Goal: Task Accomplishment & Management: Complete application form

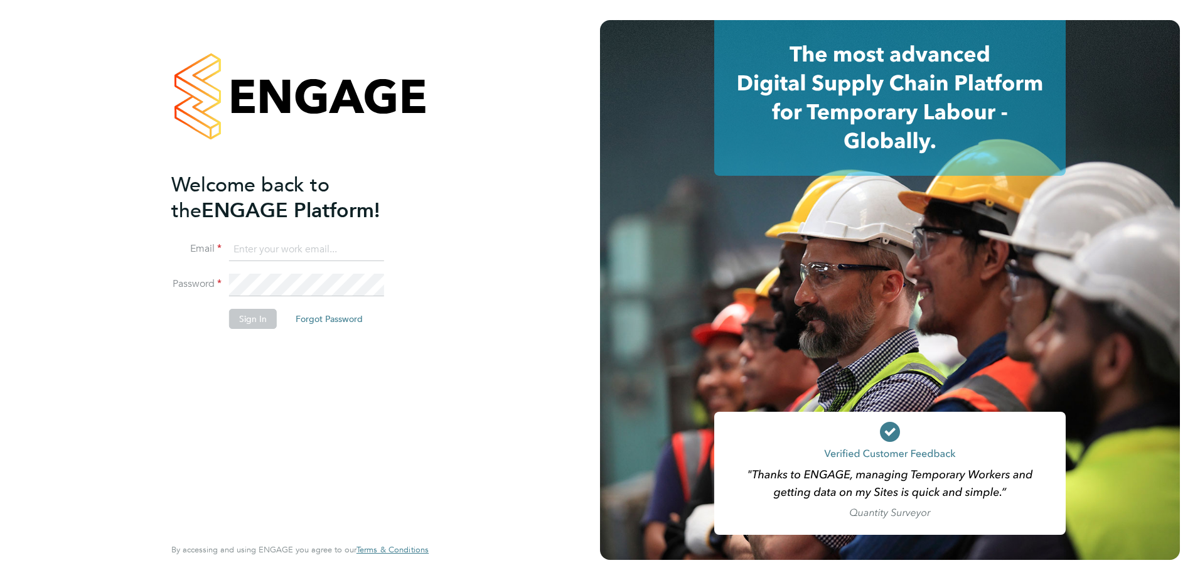
type input "Jack.Churchill@vistry.co.uk"
click at [250, 313] on button "Sign In" at bounding box center [253, 319] width 48 height 20
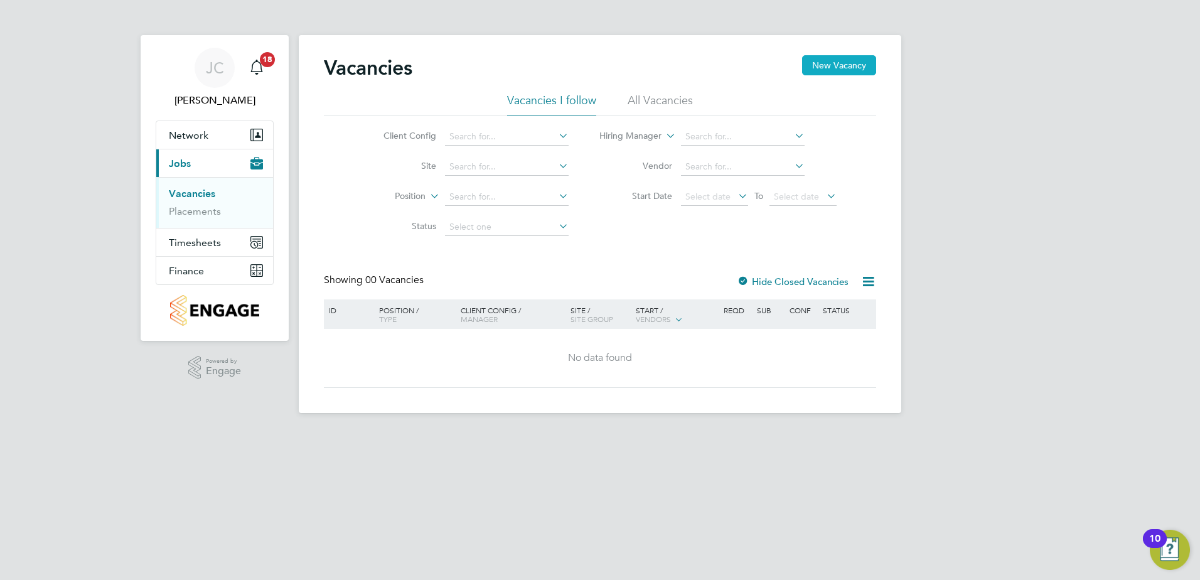
click at [828, 73] on button "New Vacancy" at bounding box center [839, 65] width 74 height 20
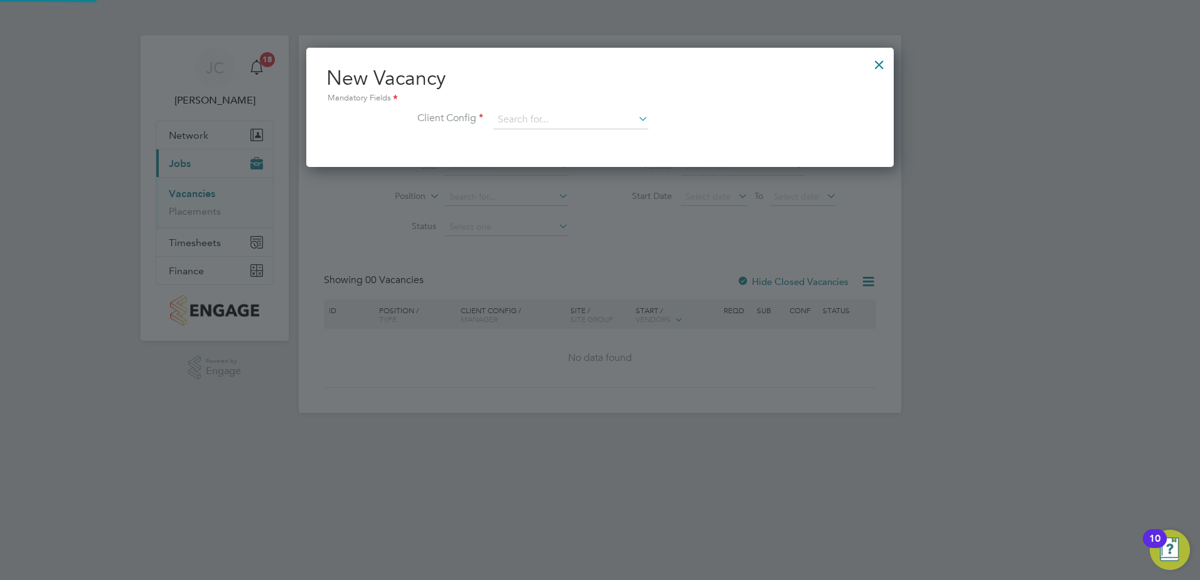
scroll to position [119, 588]
click at [545, 125] on input at bounding box center [570, 119] width 155 height 19
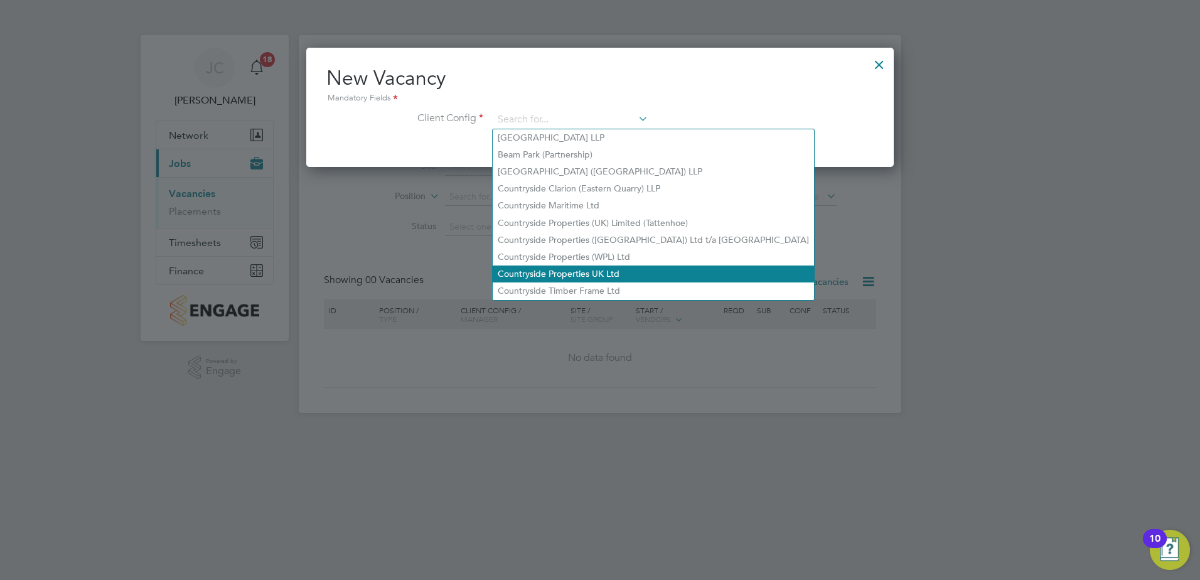
click at [622, 269] on li "Countryside Properties UK Ltd" at bounding box center [653, 273] width 321 height 17
type input "Countryside Properties UK Ltd"
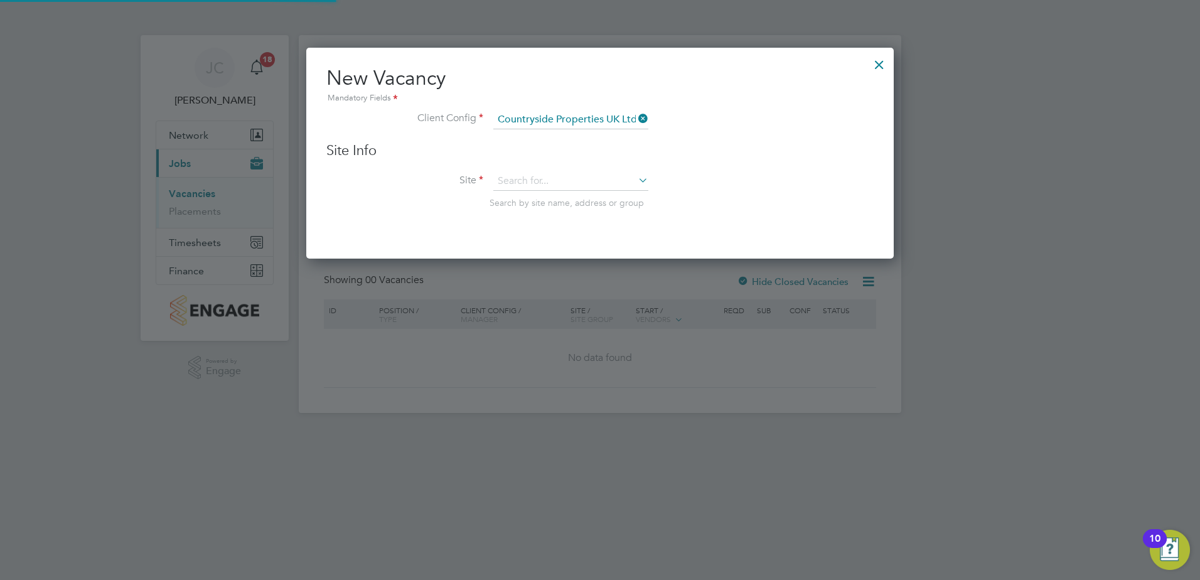
scroll to position [212, 588]
click at [537, 169] on div "Site Info Site Search by site name, address or group" at bounding box center [599, 188] width 547 height 92
click at [555, 184] on input at bounding box center [570, 181] width 155 height 19
click at [594, 201] on li "[PERSON_NAME] ord Bovis Phase 1B (Parcels ABC)" at bounding box center [600, 199] width 215 height 17
type input "Sherford Bovis Phase 1B (Parcels ABC)"
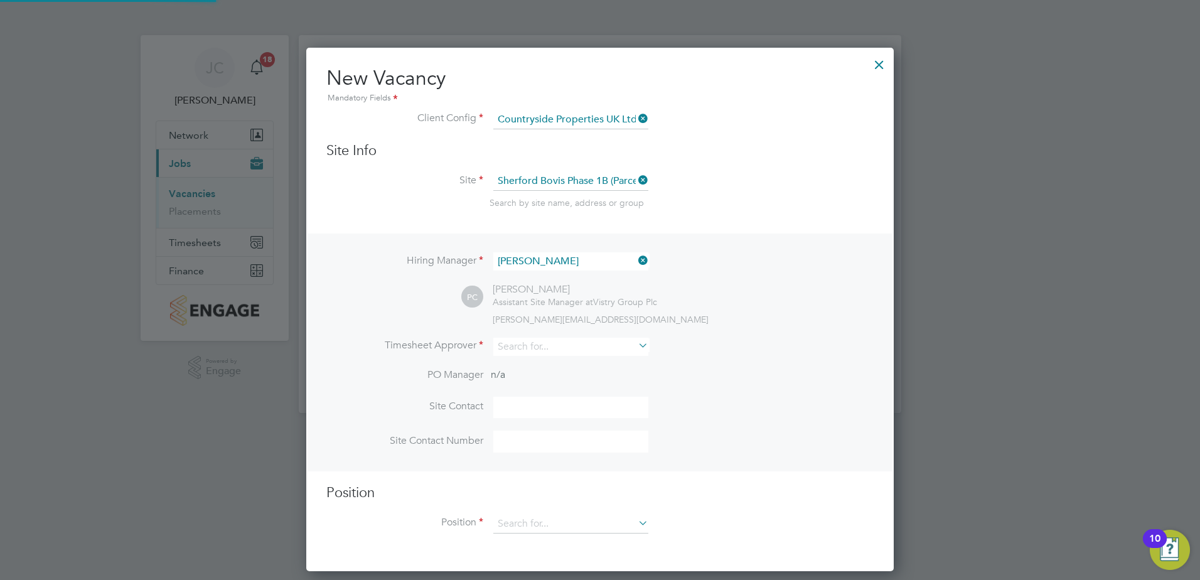
scroll to position [525, 588]
click at [577, 249] on div "Hiring Manager [PERSON_NAME] PC [PERSON_NAME] Assistant Site Manager at Vistry …" at bounding box center [600, 352] width 585 height 238
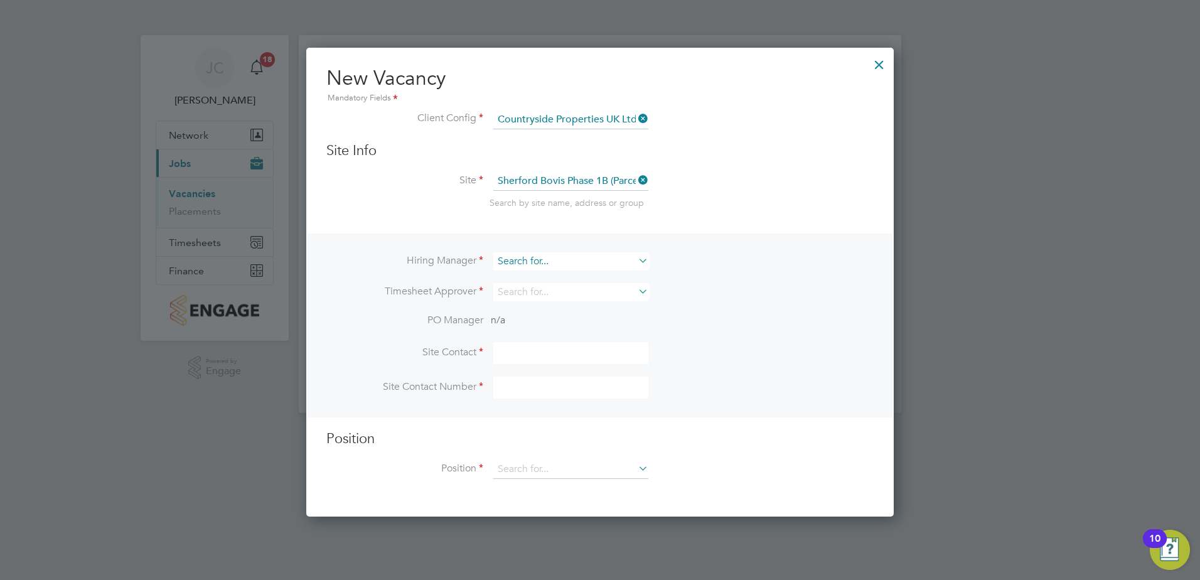
scroll to position [470, 588]
click at [570, 252] on input at bounding box center [570, 261] width 155 height 18
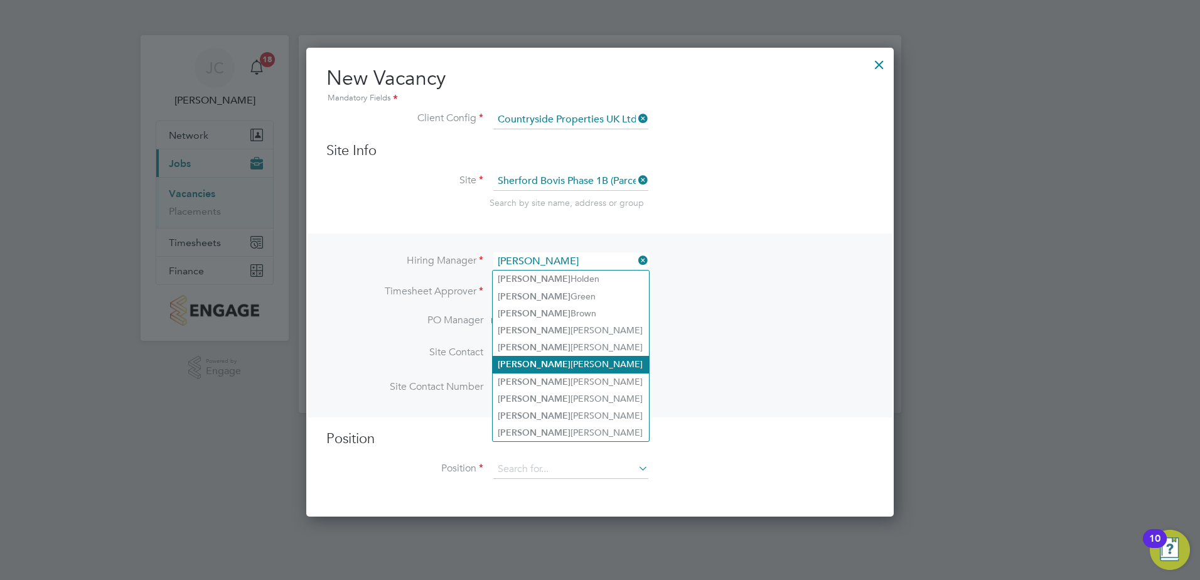
click at [543, 365] on li "[PERSON_NAME]" at bounding box center [571, 364] width 156 height 17
type input "[PERSON_NAME]"
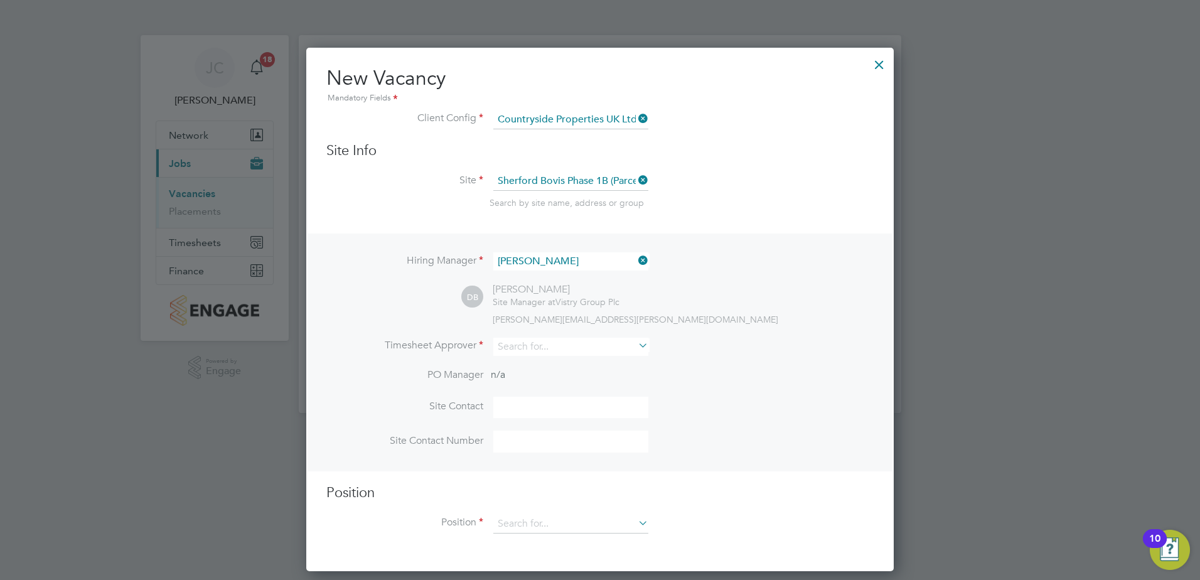
click at [729, 346] on li "Timesheet Approver" at bounding box center [599, 353] width 547 height 31
click at [519, 348] on input at bounding box center [570, 347] width 155 height 18
click at [567, 493] on li "Dav id [PERSON_NAME]" at bounding box center [571, 501] width 156 height 17
type input "[PERSON_NAME]"
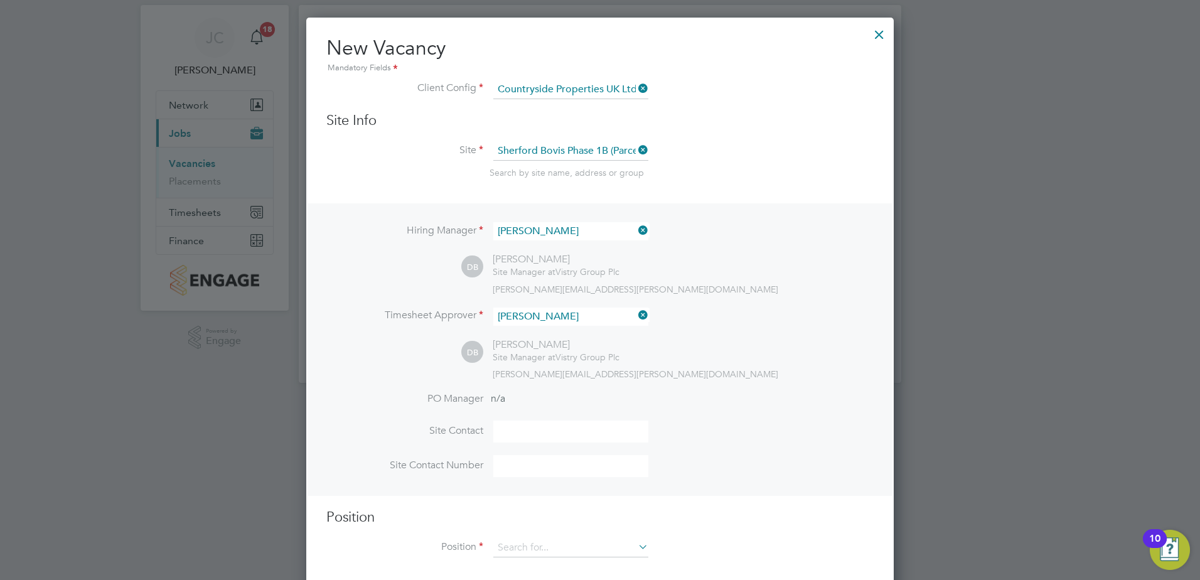
scroll to position [46, 0]
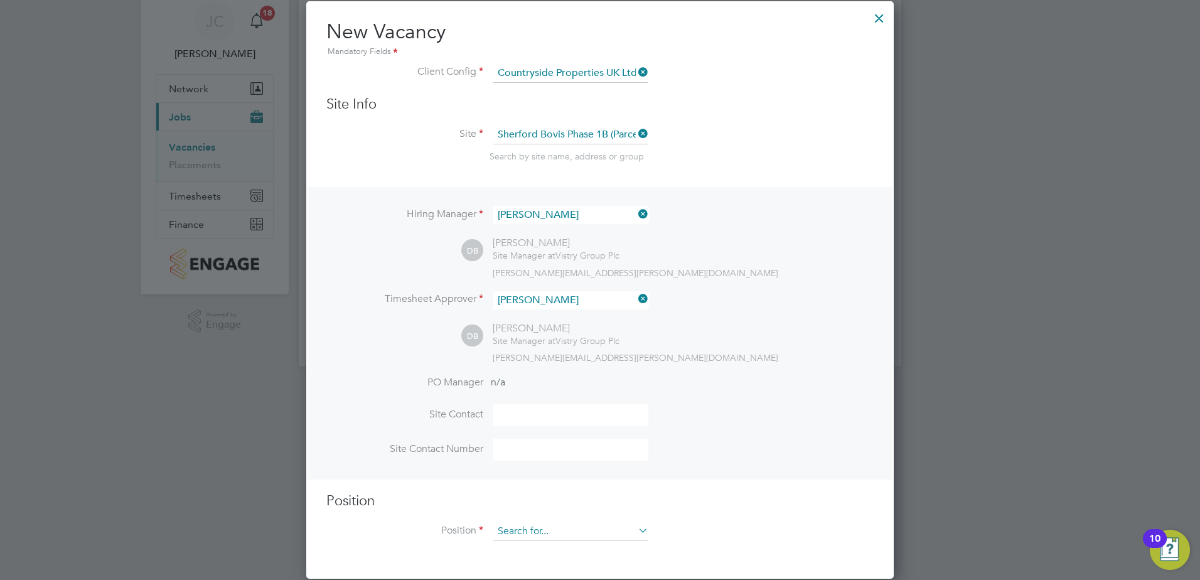
click at [582, 525] on input at bounding box center [570, 531] width 155 height 19
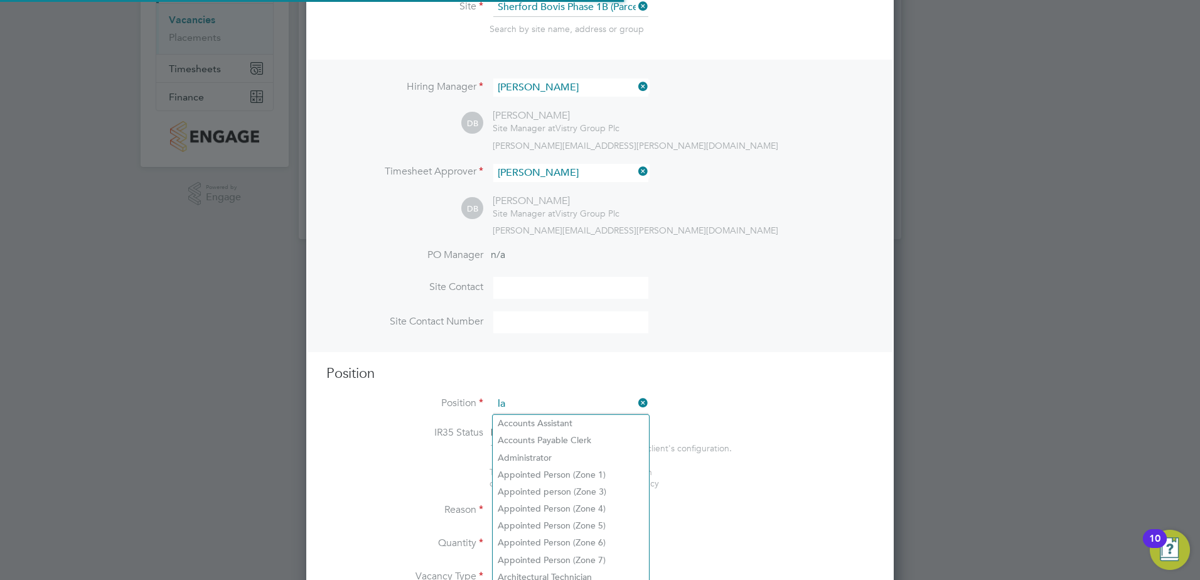
scroll to position [1809, 588]
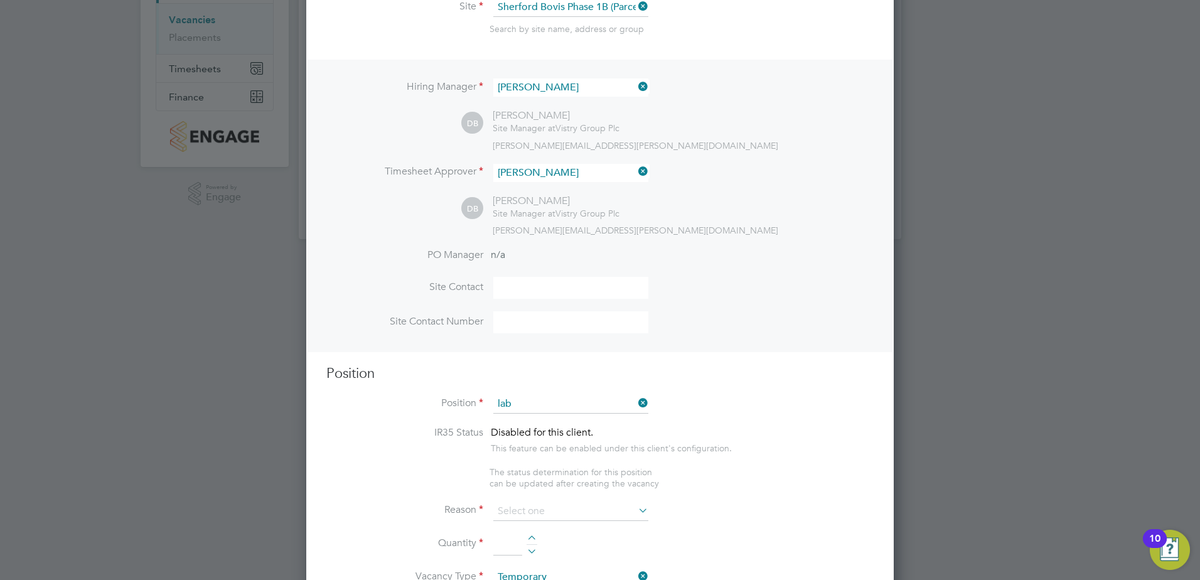
click at [574, 470] on li "General Lab ourer (Zone 4)" at bounding box center [571, 474] width 156 height 17
type input "General Labourer (Zone 4)"
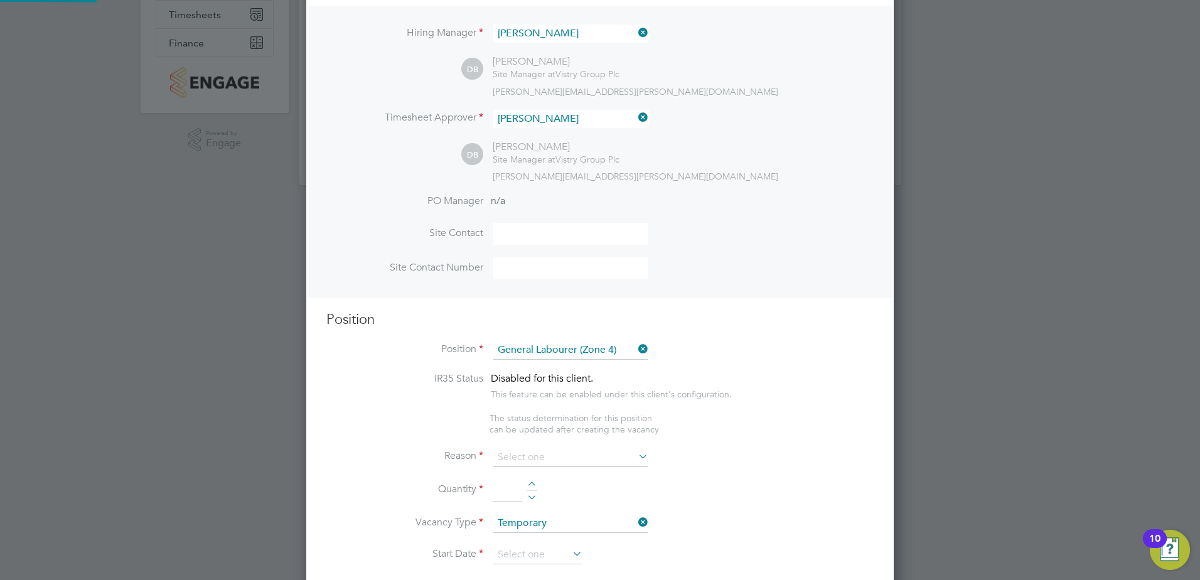
scroll to position [488, 0]
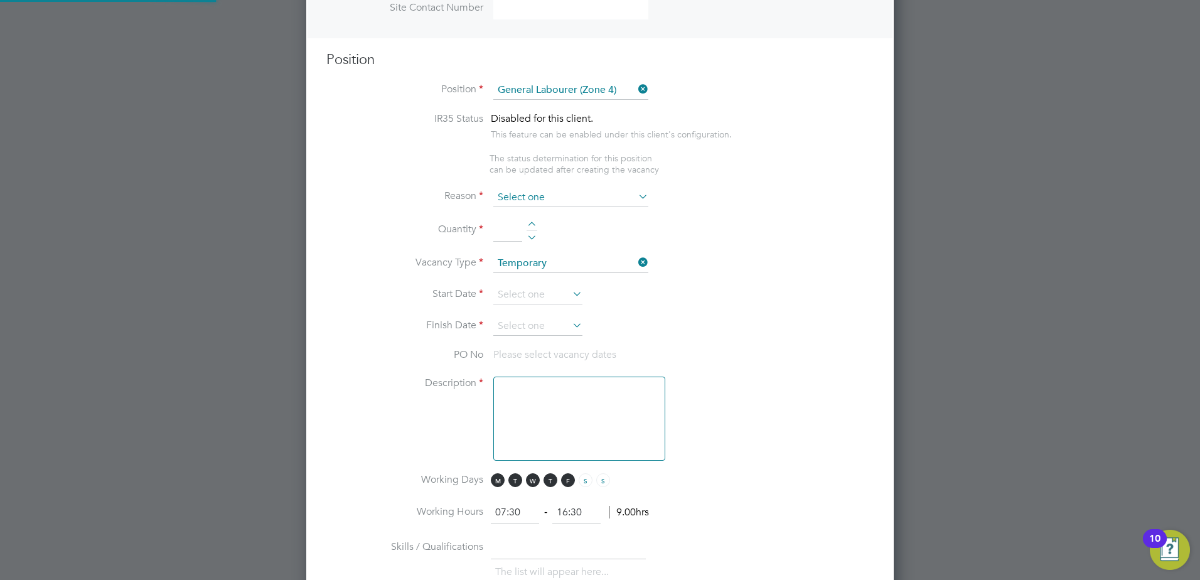
type textarea "- General site labouring duties - Supporting the trades on site - Moving materi…"
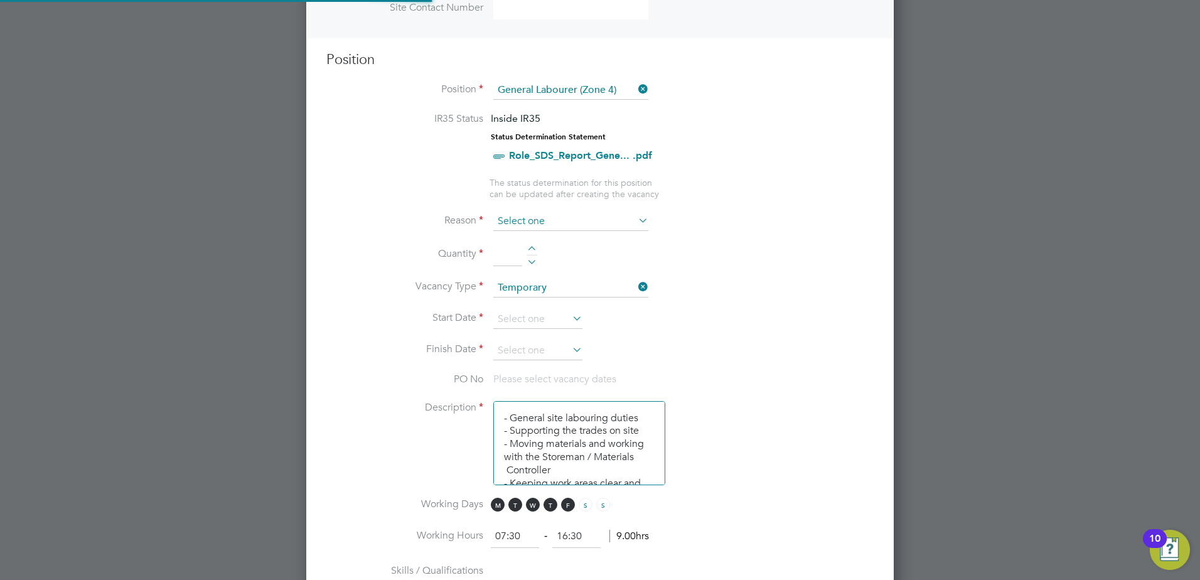
scroll to position [1811, 588]
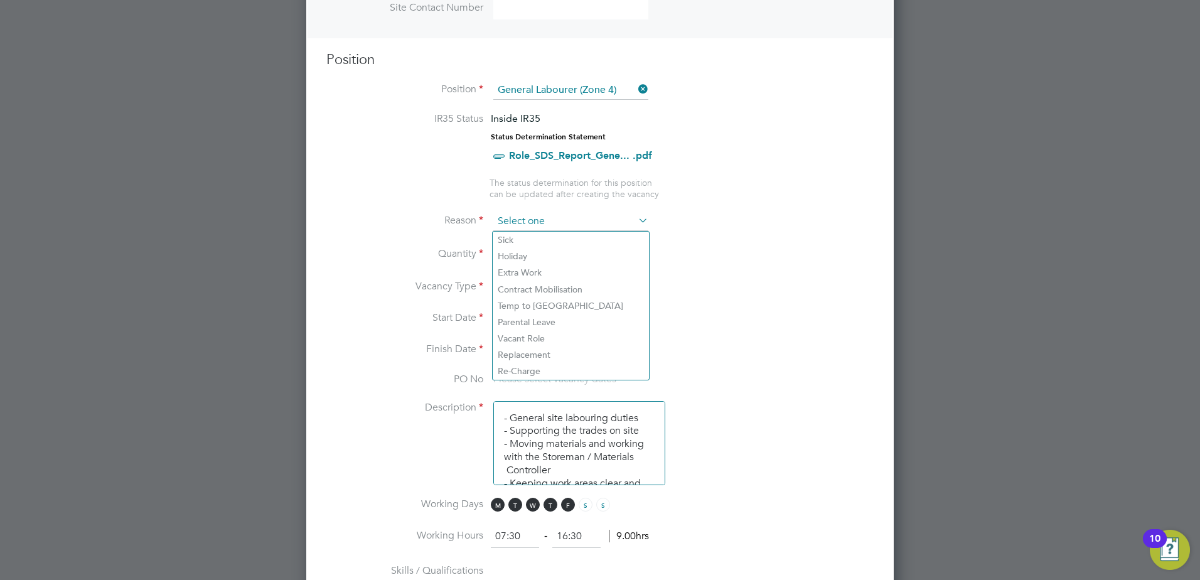
click at [546, 221] on input at bounding box center [570, 221] width 155 height 19
click at [546, 244] on li "Sick" at bounding box center [571, 240] width 156 height 16
type input "Sick"
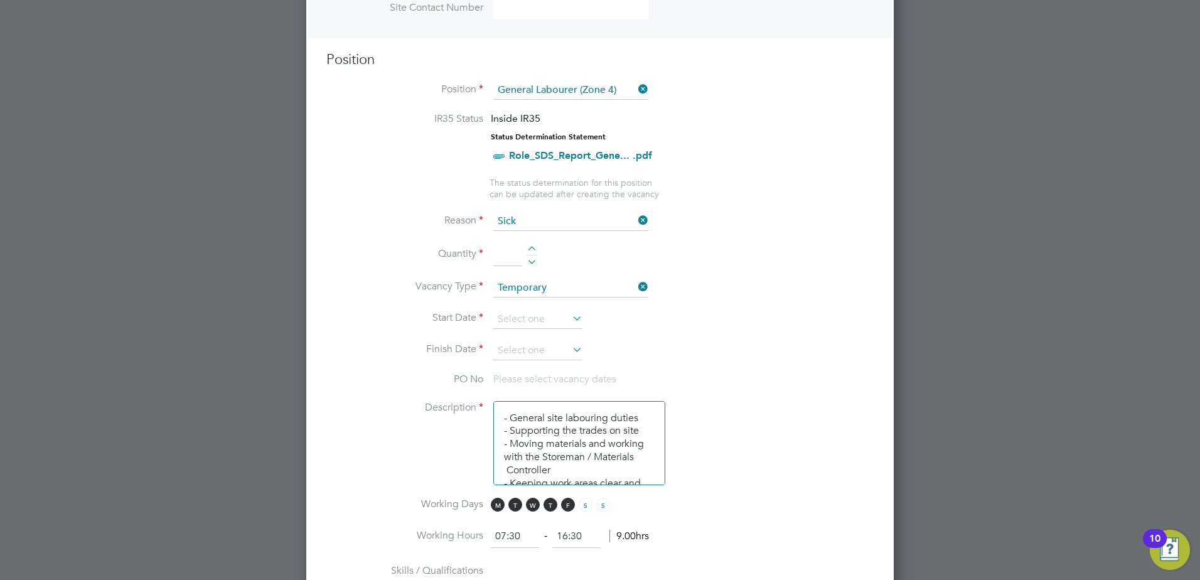
click at [542, 247] on li "Quantity" at bounding box center [599, 261] width 547 height 35
click at [535, 249] on div at bounding box center [532, 250] width 11 height 9
type input "1"
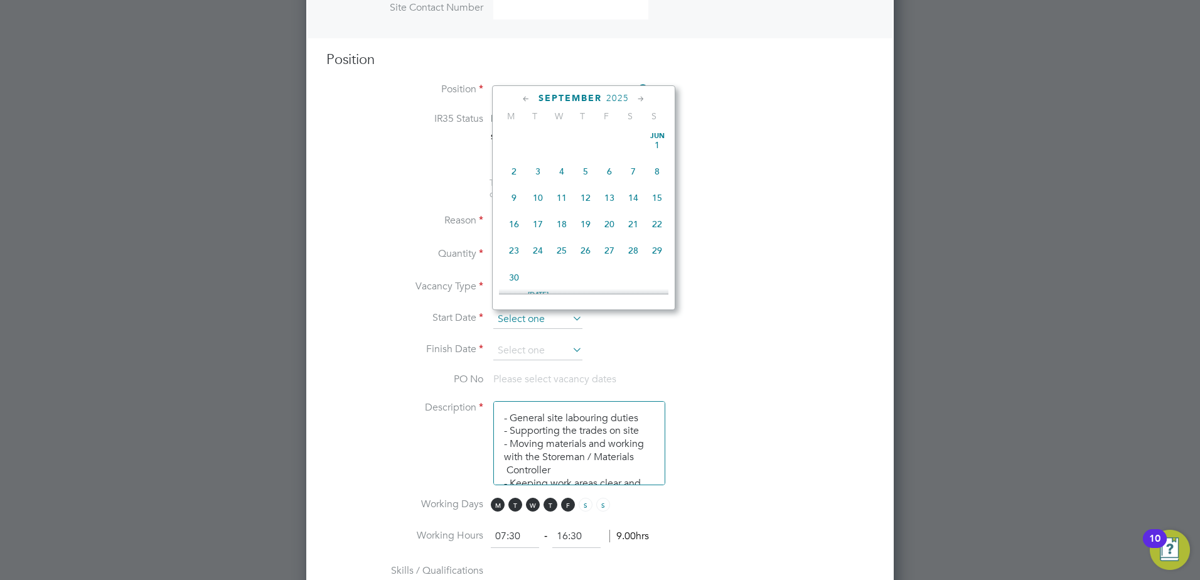
click at [564, 319] on input at bounding box center [537, 319] width 89 height 19
click at [510, 198] on span "[DATE]" at bounding box center [514, 188] width 24 height 24
type input "[DATE]"
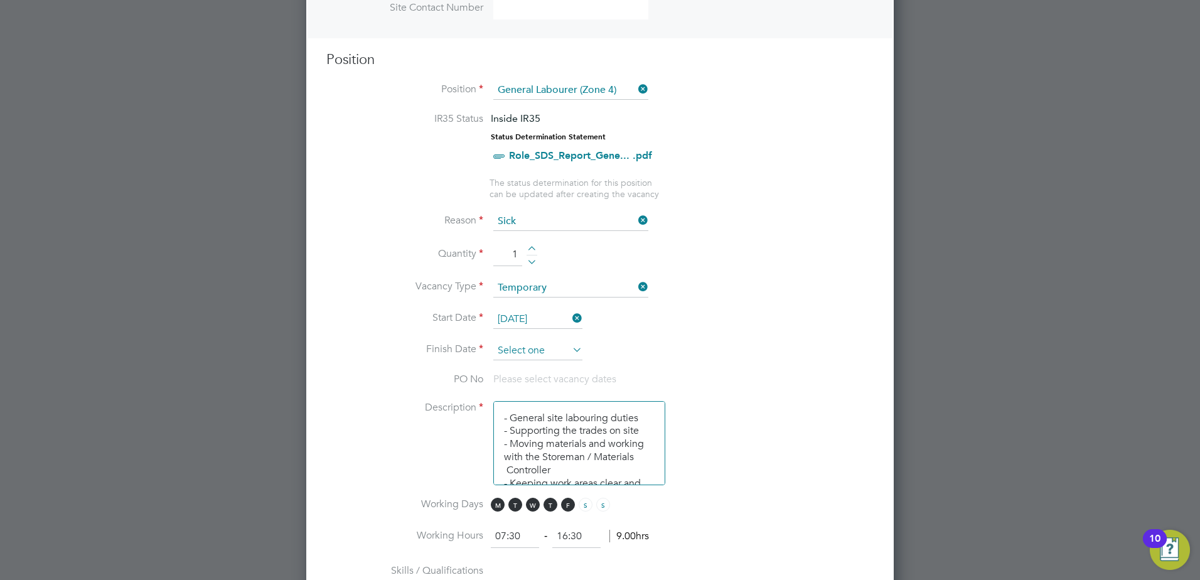
click at [519, 352] on input at bounding box center [537, 350] width 89 height 19
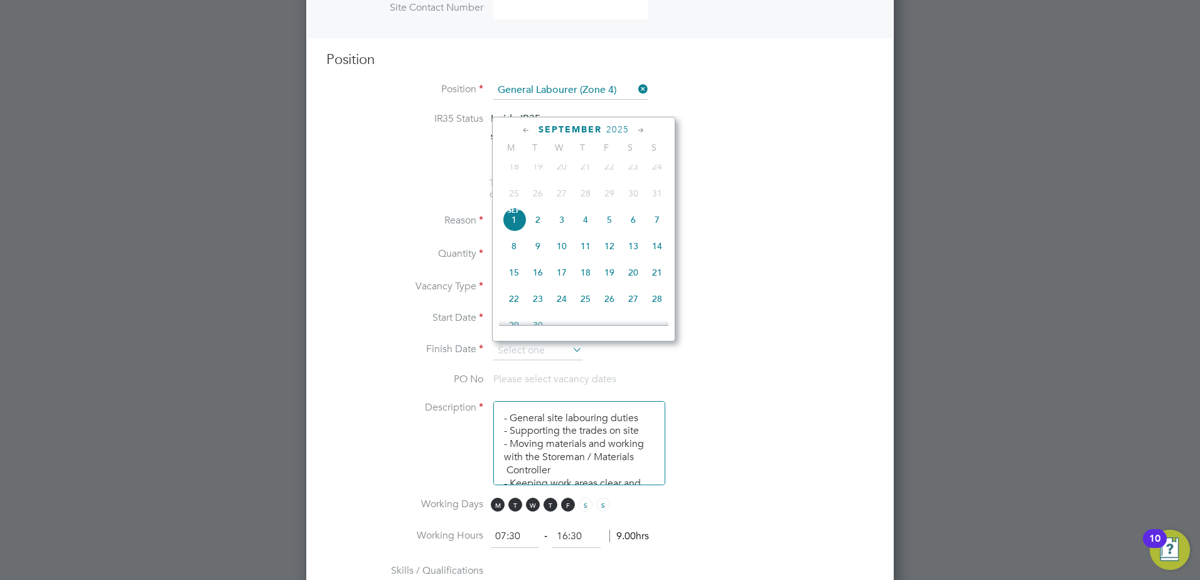
click at [607, 230] on span "5" at bounding box center [609, 220] width 24 height 24
type input "[DATE]"
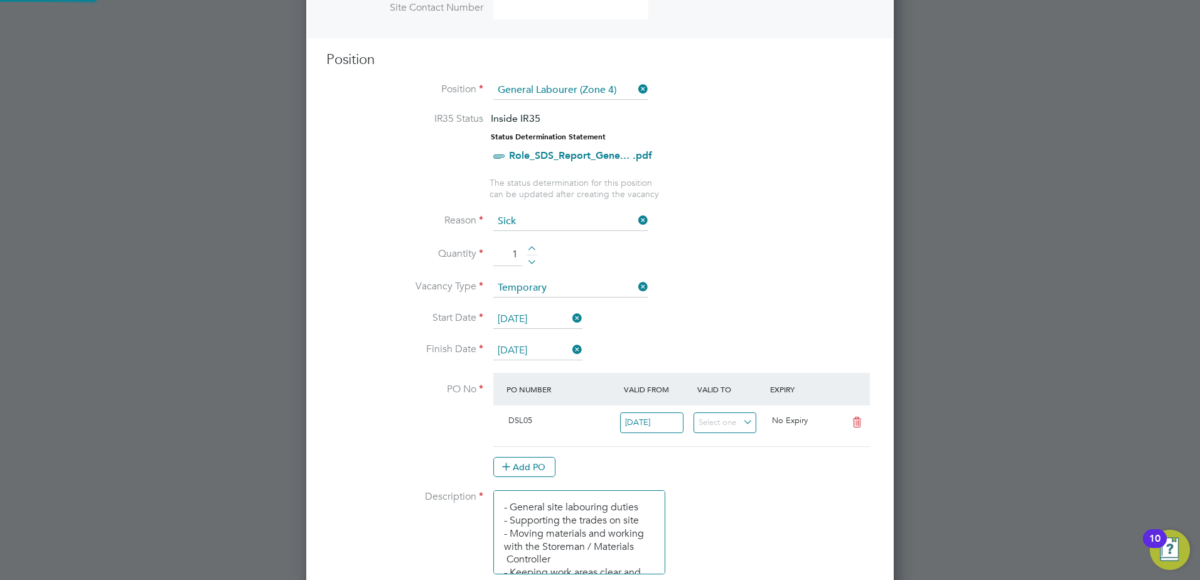
scroll to position [21, 118]
click at [522, 319] on input "[DATE]" at bounding box center [537, 319] width 89 height 19
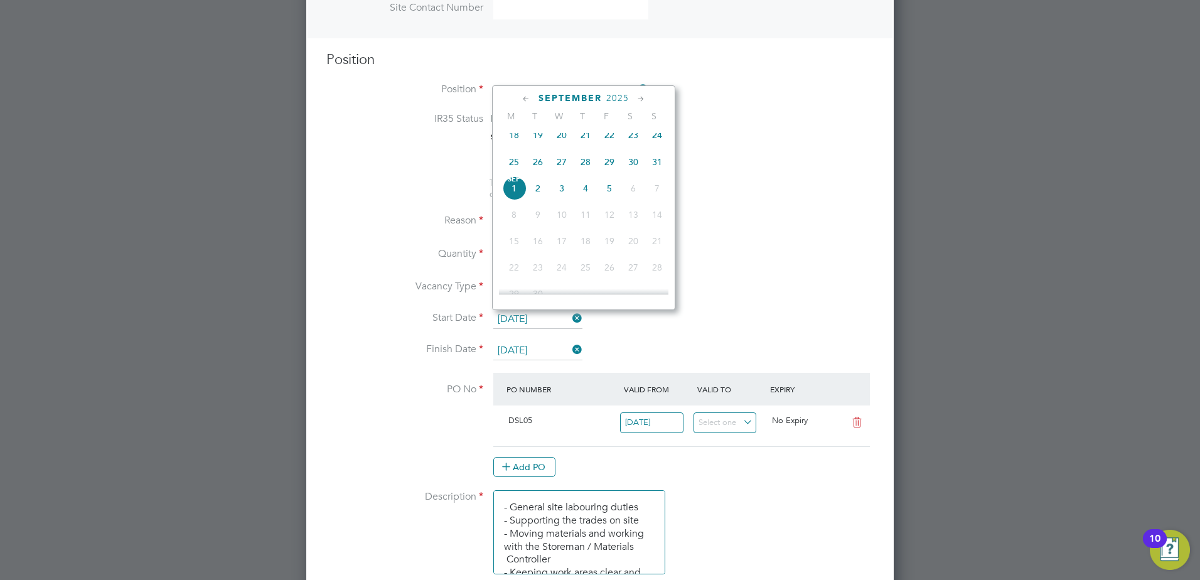
click at [558, 172] on span "27" at bounding box center [562, 162] width 24 height 24
type input "[DATE]"
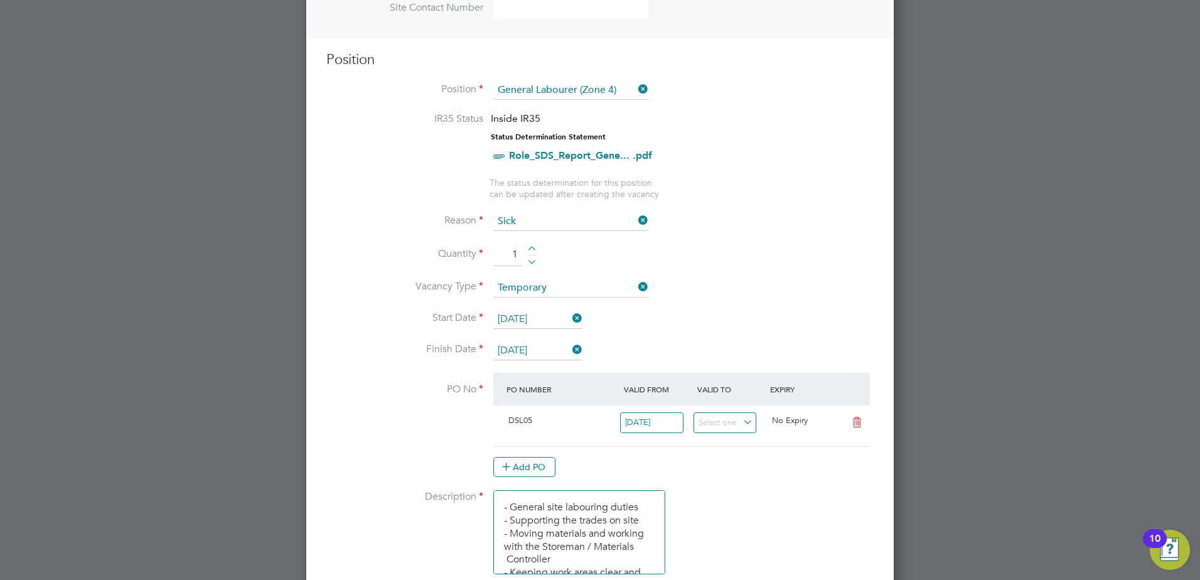
click at [502, 350] on input "[DATE]" at bounding box center [537, 350] width 89 height 19
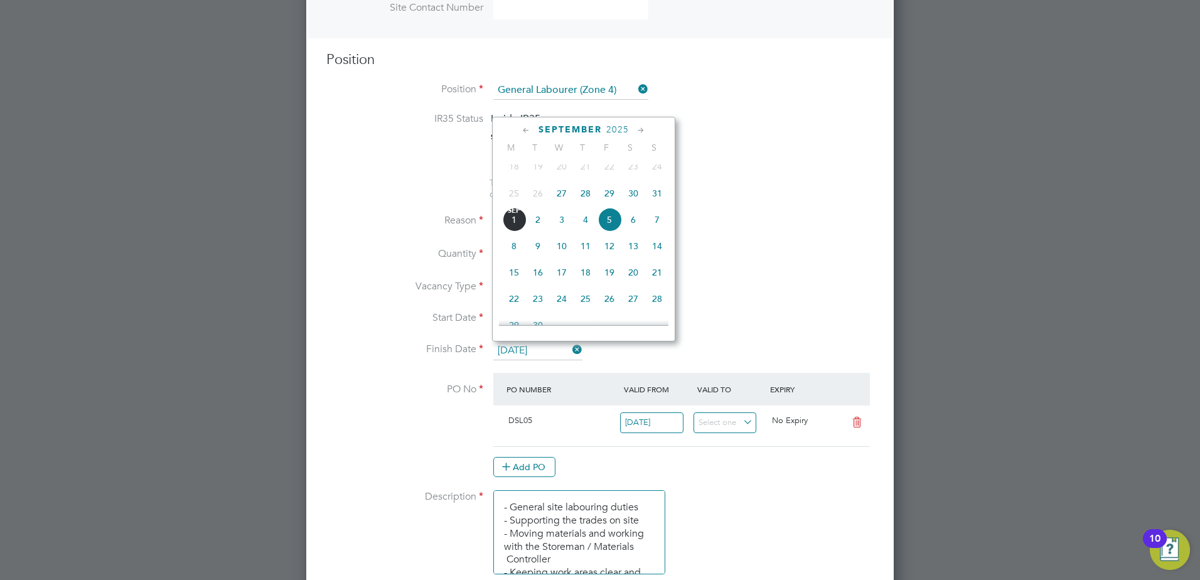
click at [609, 198] on span "29" at bounding box center [609, 193] width 24 height 24
type input "[DATE]"
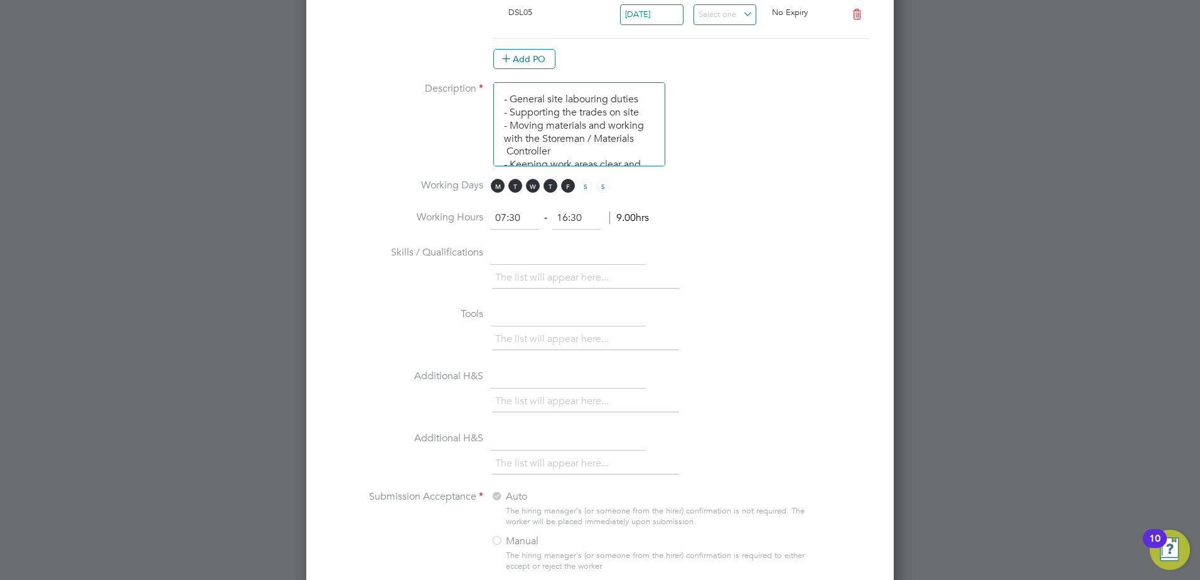
scroll to position [739, 0]
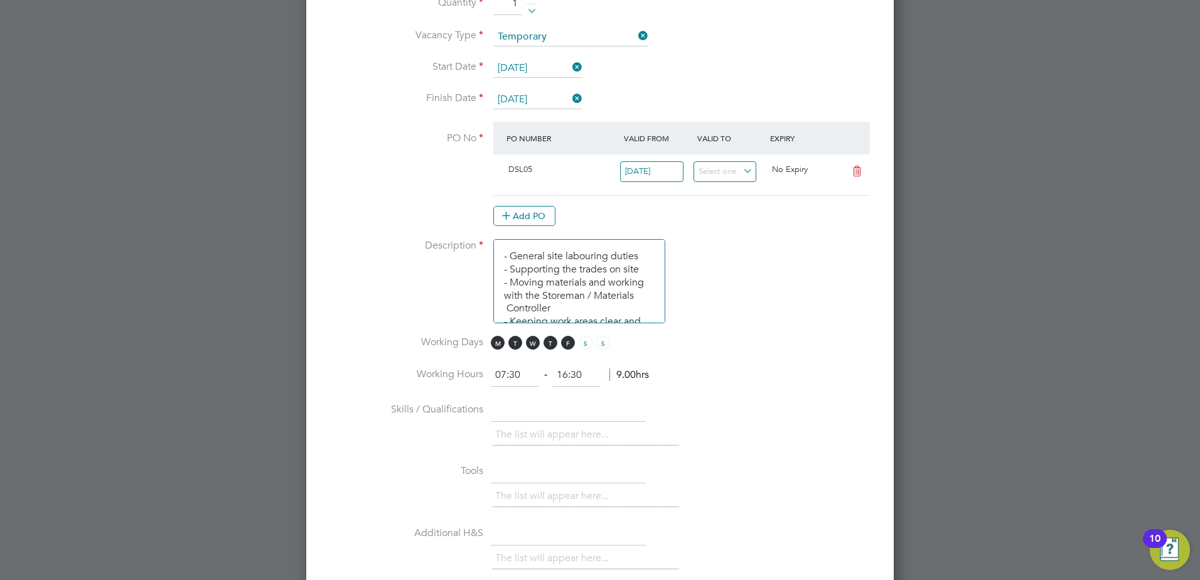
drag, startPoint x: 583, startPoint y: 378, endPoint x: 565, endPoint y: 378, distance: 17.6
click at [565, 378] on input "16:30" at bounding box center [576, 375] width 48 height 23
type input "17:00"
click at [792, 324] on li "Description - General site labouring duties - Supporting the trades on site - M…" at bounding box center [599, 287] width 547 height 97
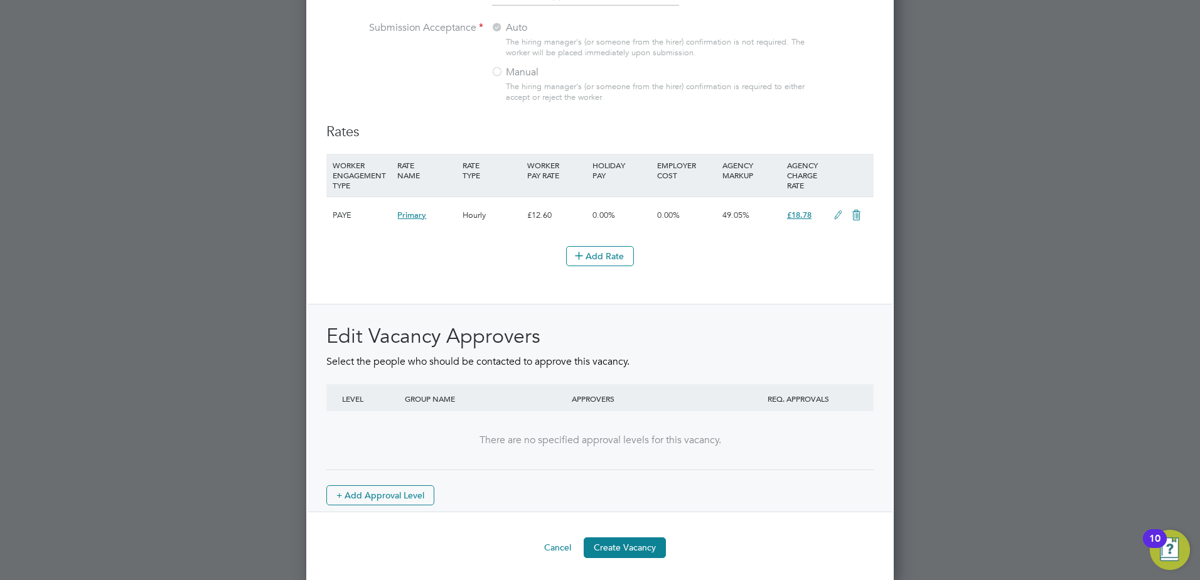
scroll to position [1368, 0]
click at [633, 544] on button "Create Vacancy" at bounding box center [625, 544] width 82 height 20
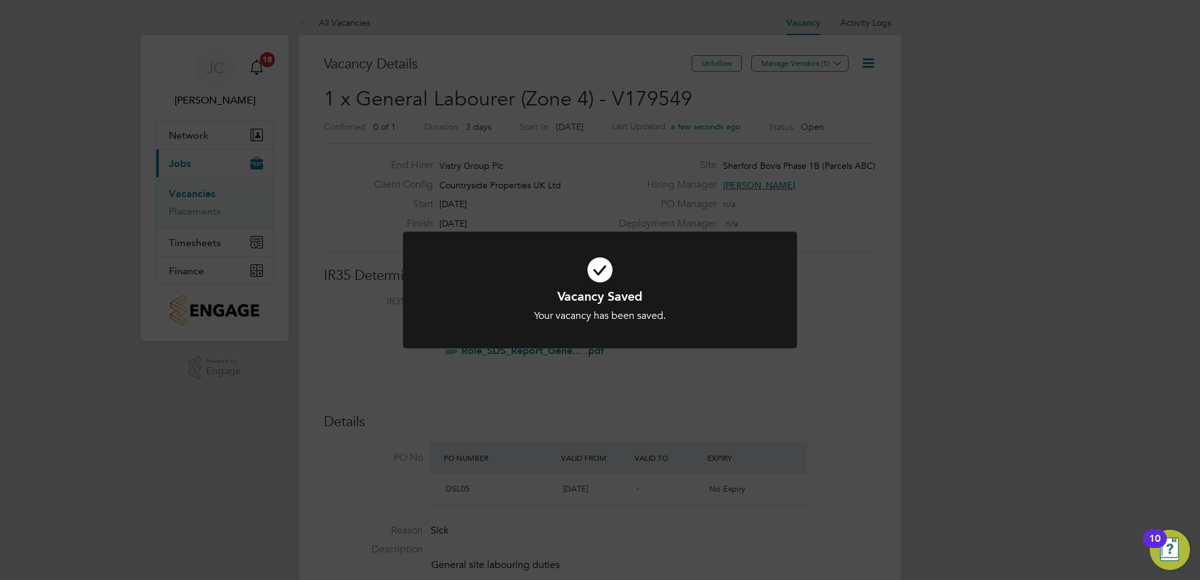
click at [803, 70] on div "Vacancy Saved Your vacancy has been saved. Cancel Okay" at bounding box center [600, 290] width 1200 height 580
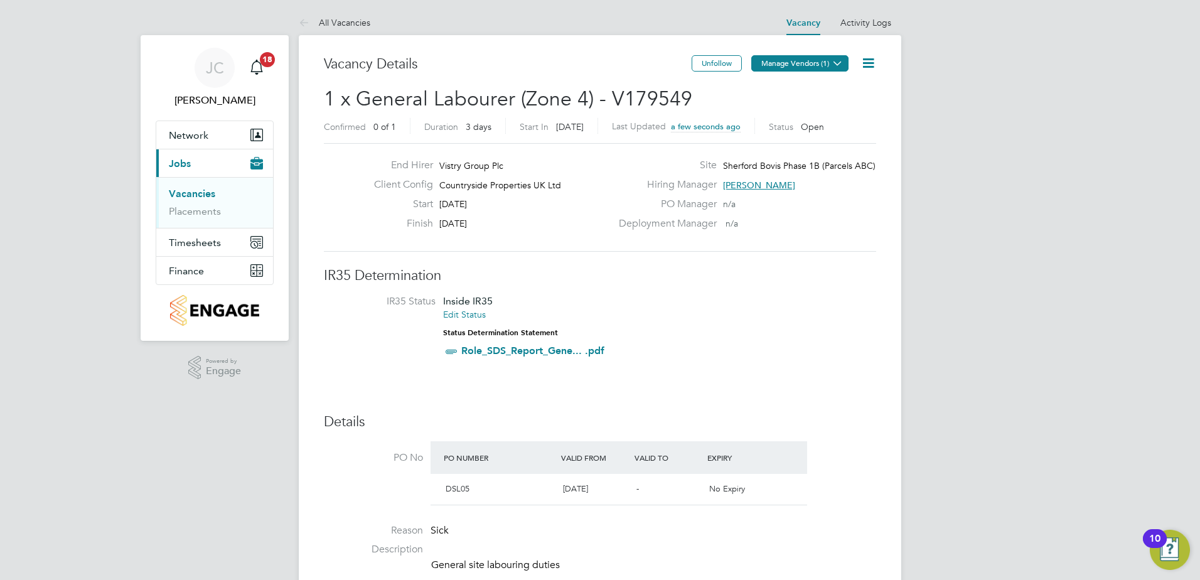
click at [795, 70] on button "Manage Vendors (1)" at bounding box center [799, 63] width 97 height 16
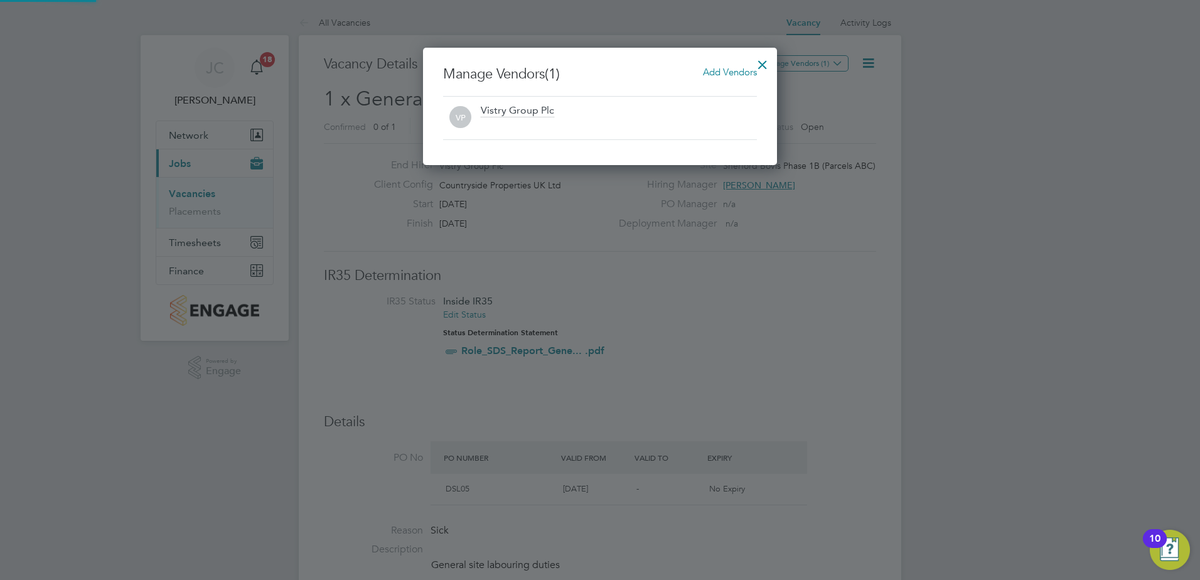
scroll to position [117, 355]
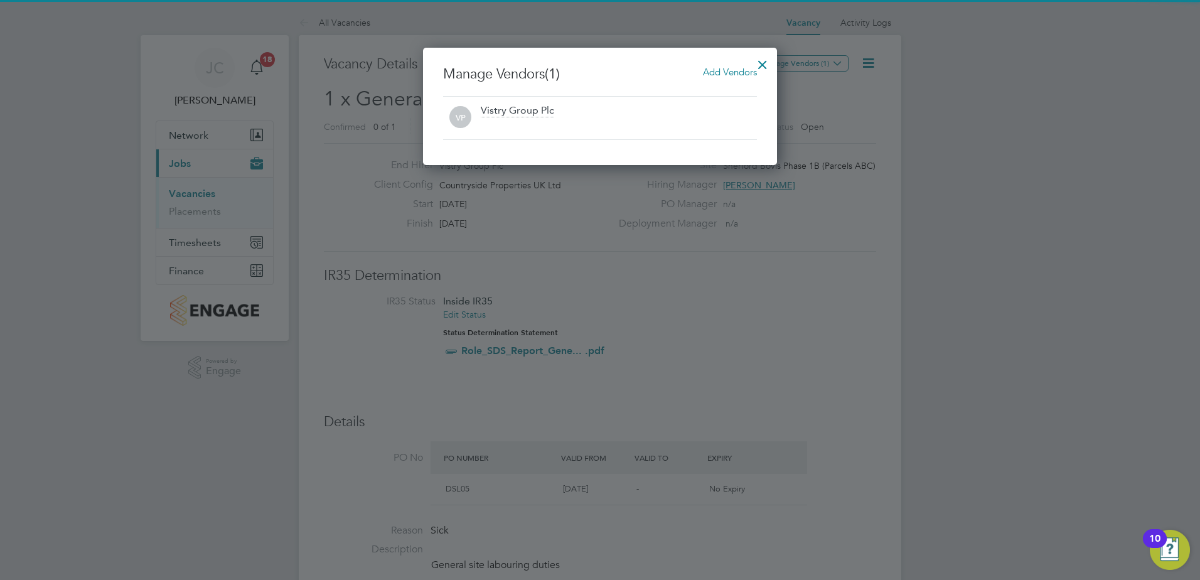
click at [719, 77] on span "Add Vendors" at bounding box center [730, 72] width 54 height 12
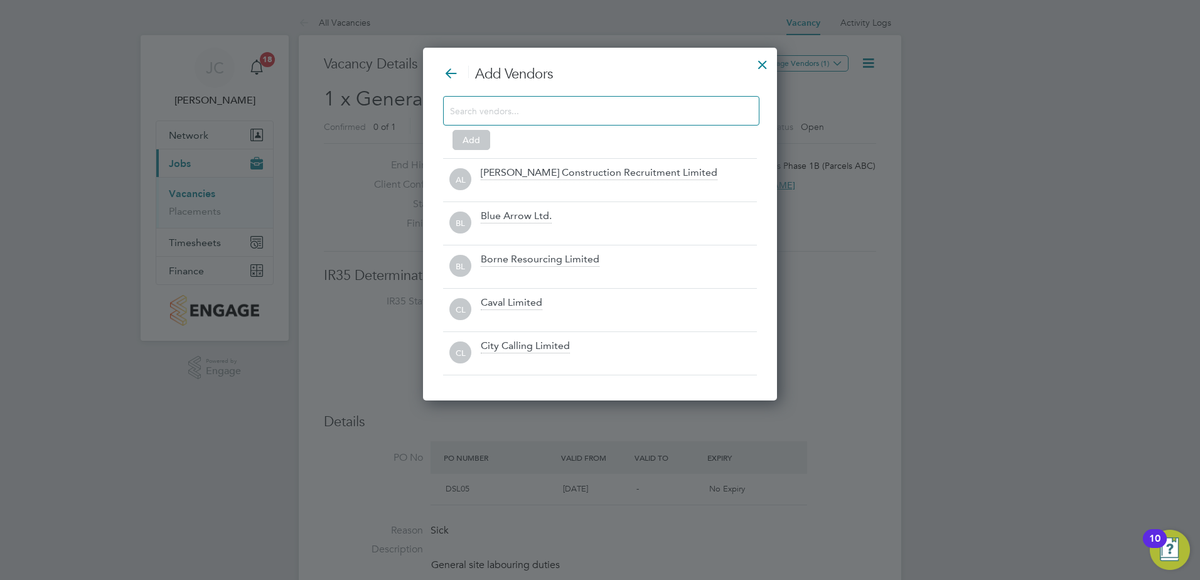
scroll to position [353, 355]
click at [575, 115] on input at bounding box center [591, 110] width 282 height 16
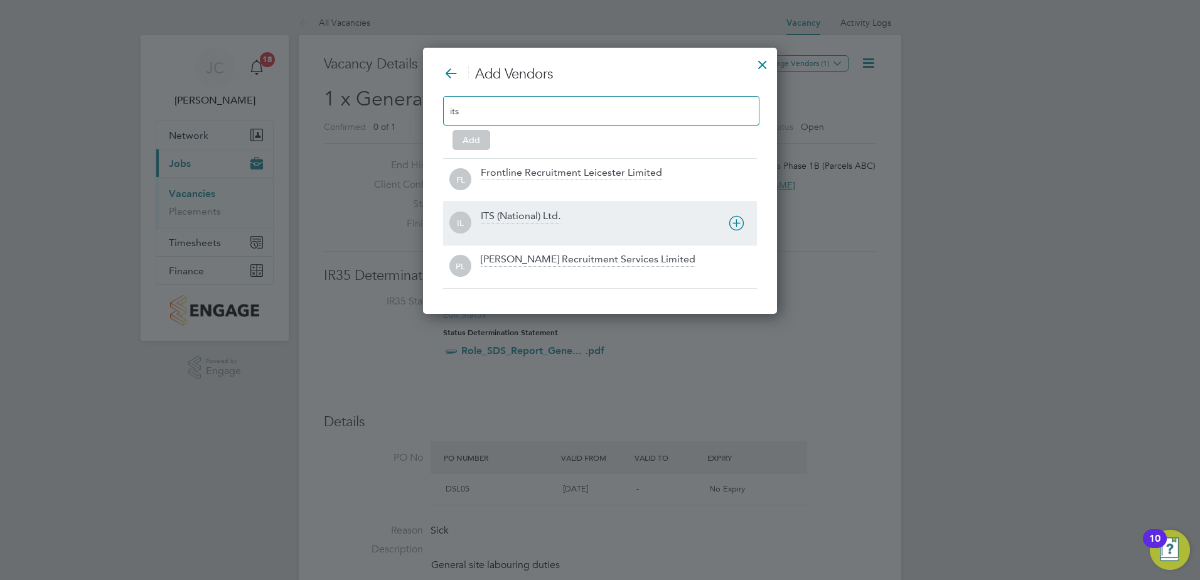
type input "its"
click at [732, 226] on icon at bounding box center [737, 223] width 16 height 16
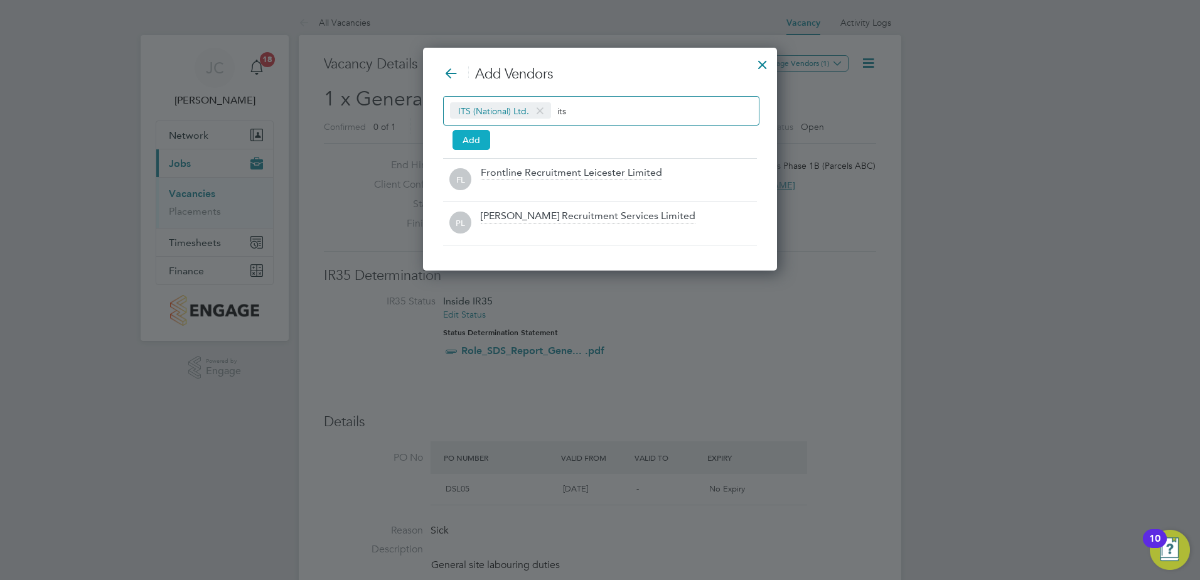
click at [479, 134] on button "Add" at bounding box center [471, 140] width 38 height 20
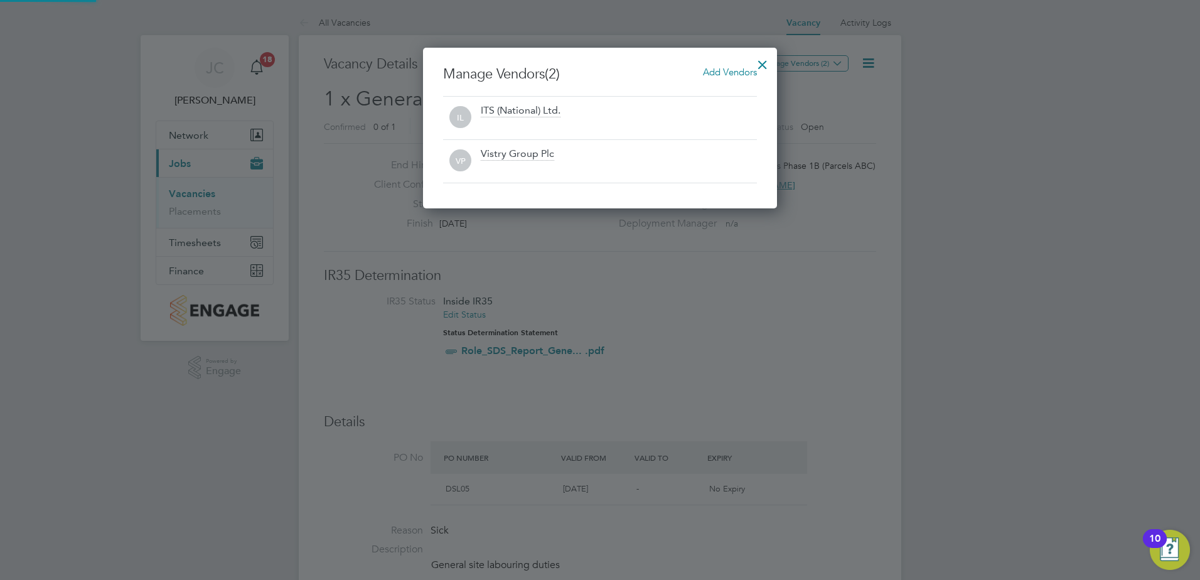
scroll to position [161, 355]
click at [762, 62] on div at bounding box center [762, 61] width 23 height 23
